Goal: Task Accomplishment & Management: Manage account settings

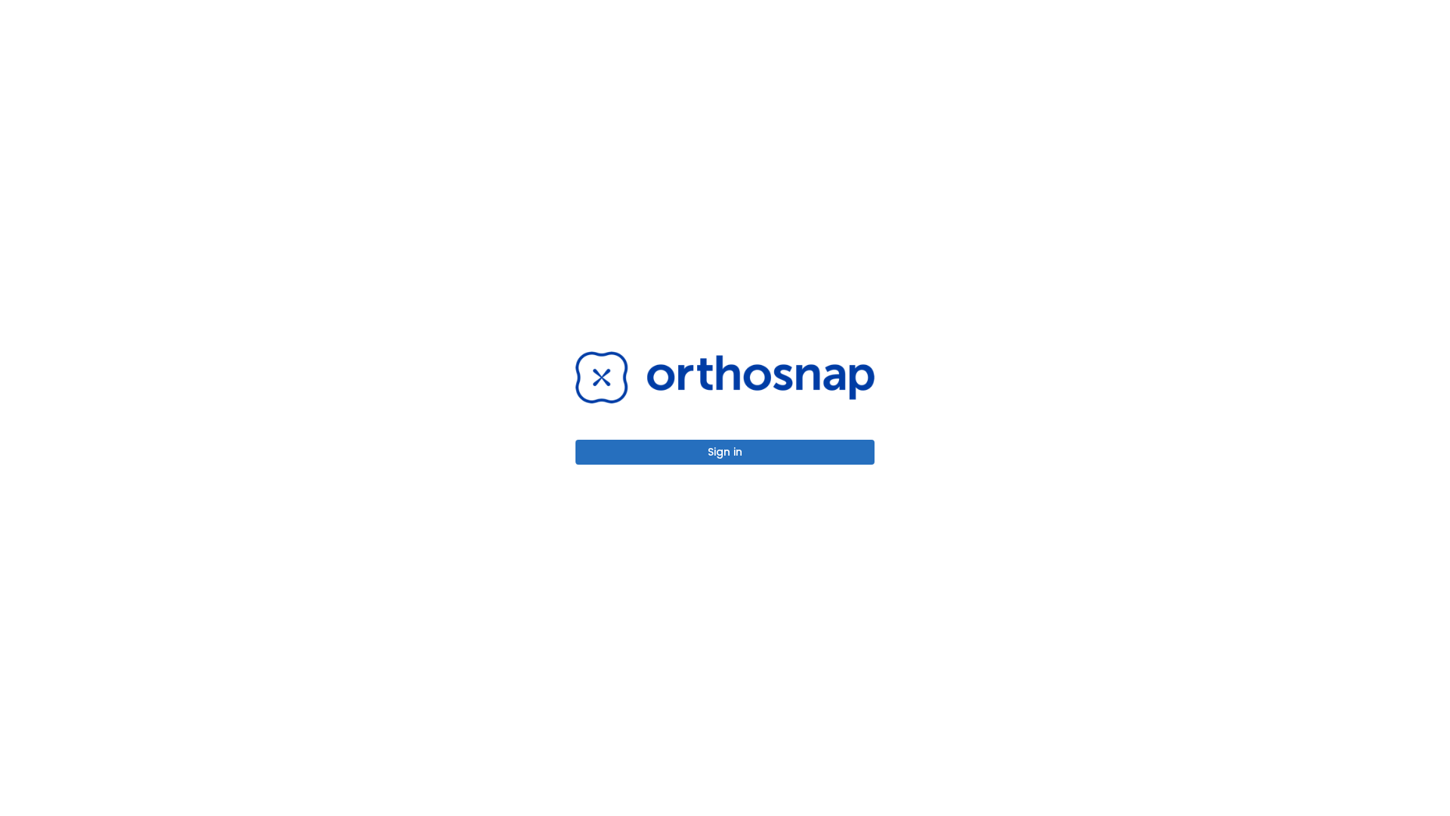
click at [725, 452] on button "Sign in" at bounding box center [725, 452] width 299 height 25
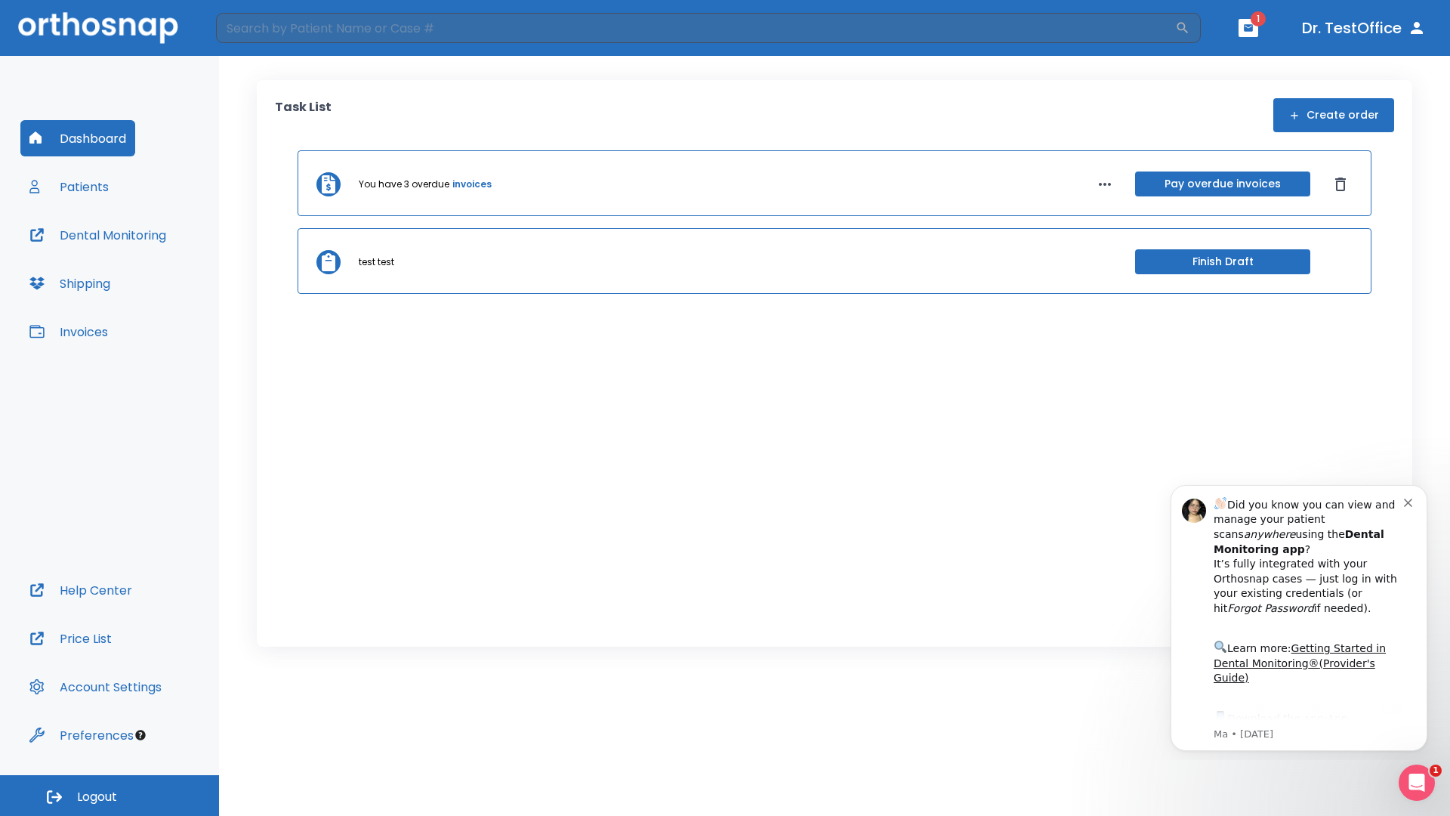
click at [110, 795] on span "Logout" at bounding box center [97, 796] width 40 height 17
